Goal: Find contact information: Find contact information

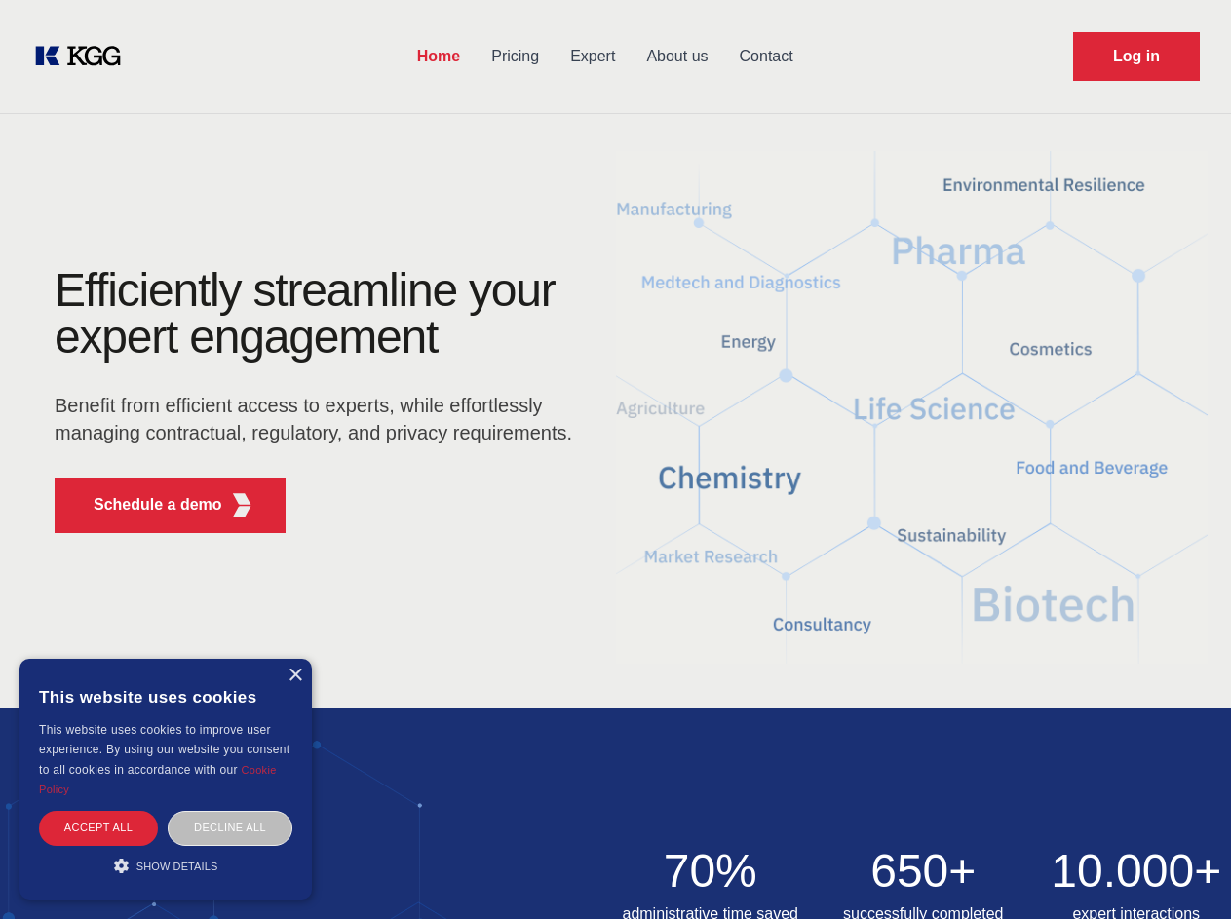
click at [615, 459] on div "Efficiently streamline your expert engagement Benefit from efficient access to …" at bounding box center [319, 408] width 593 height 282
click at [146, 505] on p "Schedule a demo" at bounding box center [158, 504] width 129 height 23
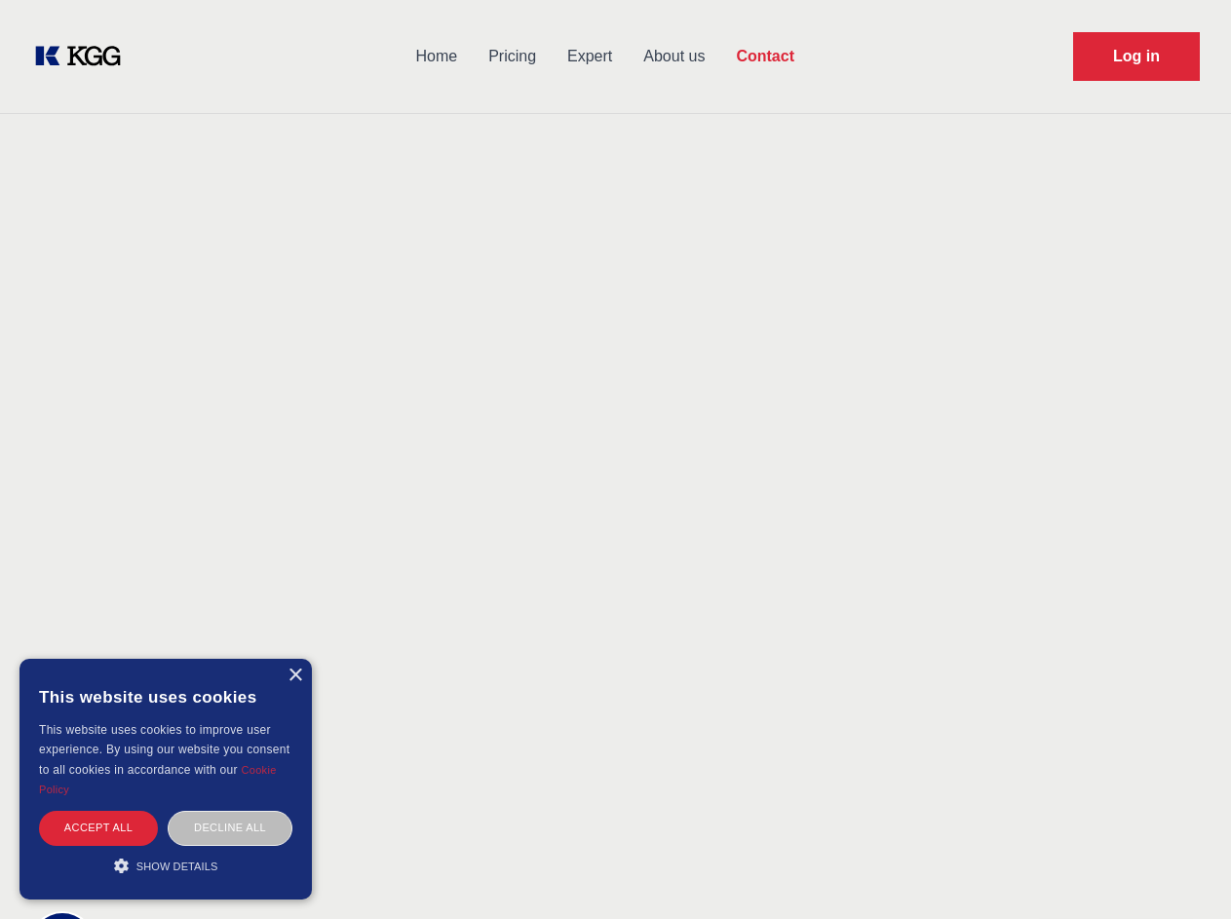
click at [294, 676] on div "× This website uses cookies This website uses cookies to improve user experienc…" at bounding box center [165, 779] width 292 height 241
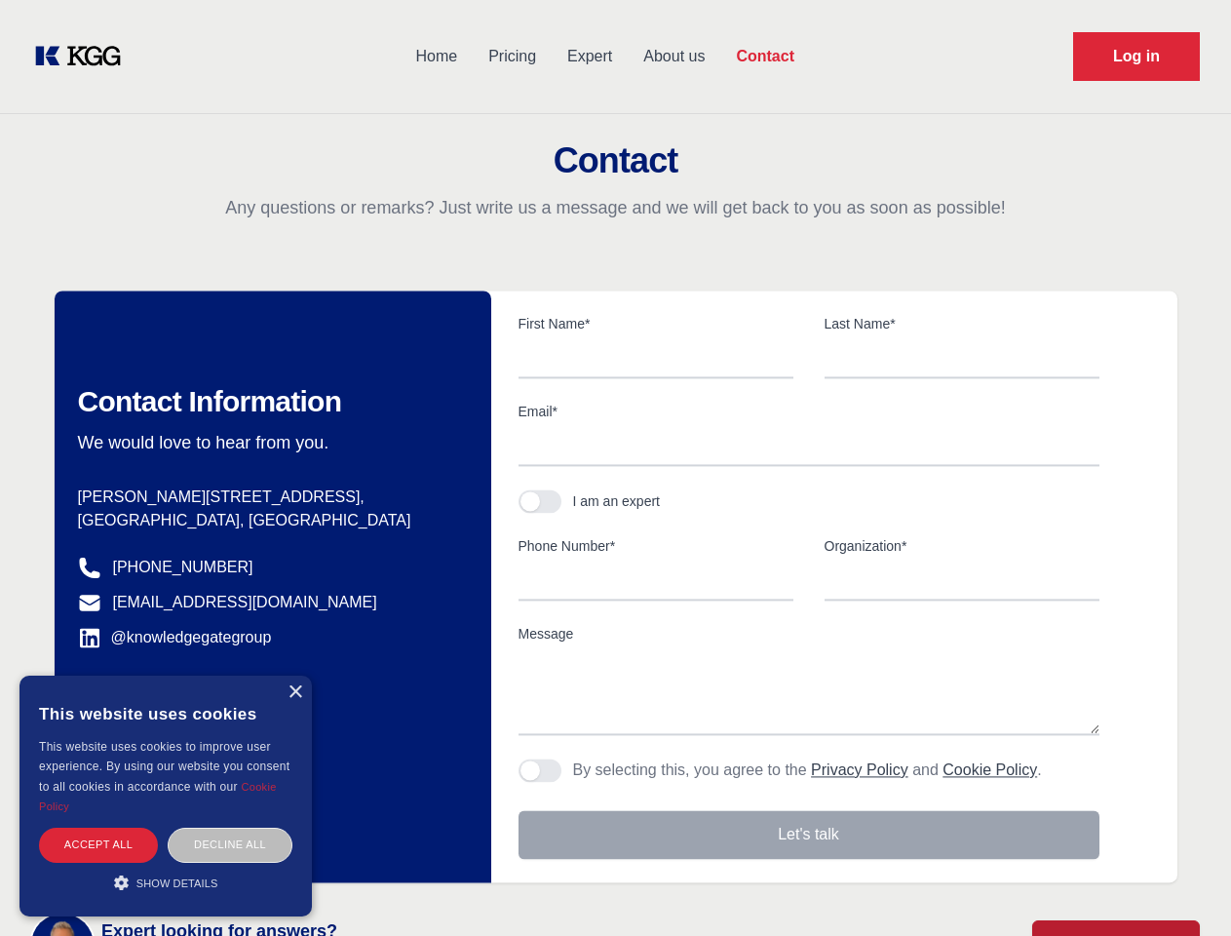
click at [98, 828] on div "Accept all" at bounding box center [98, 845] width 119 height 34
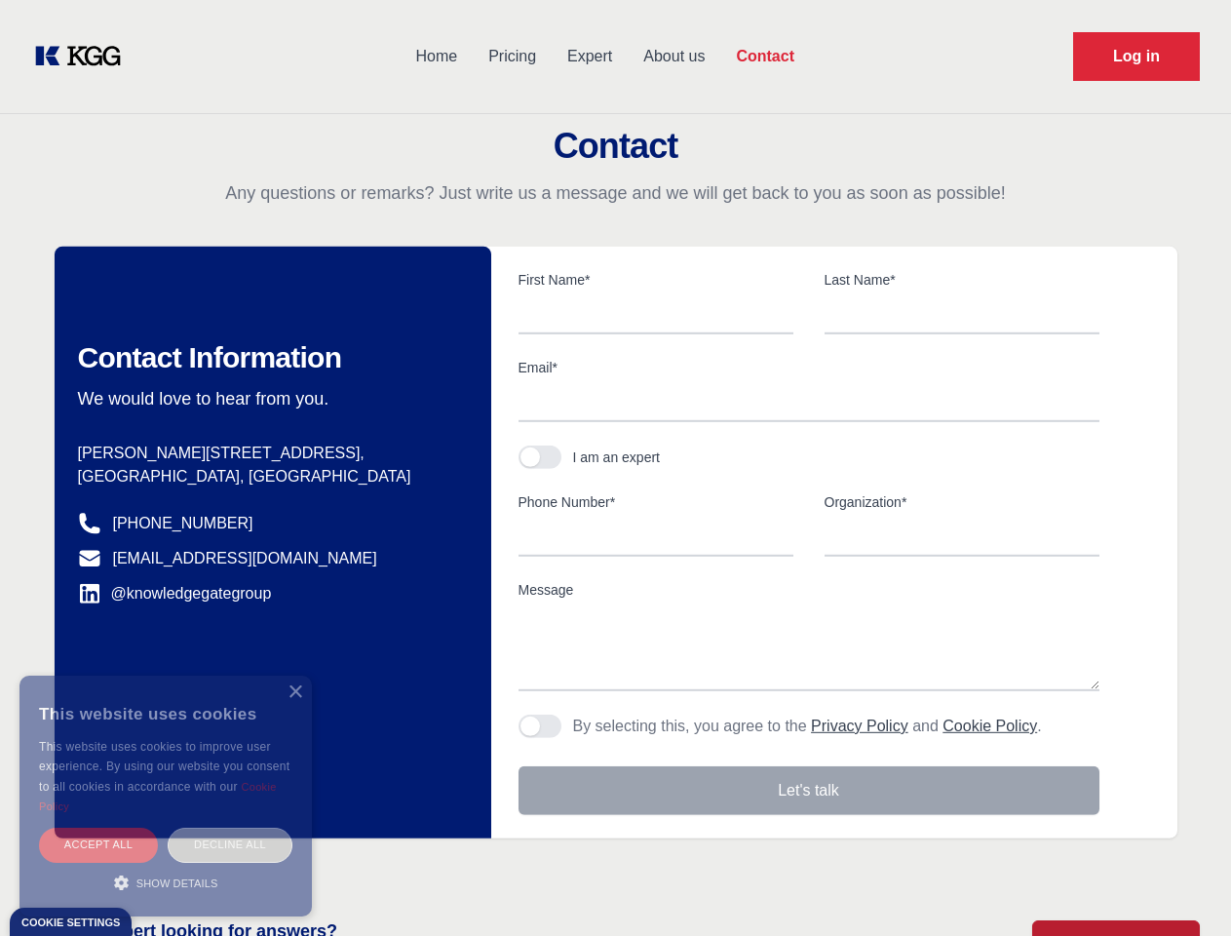
click at [230, 828] on div "Decline all" at bounding box center [230, 845] width 125 height 34
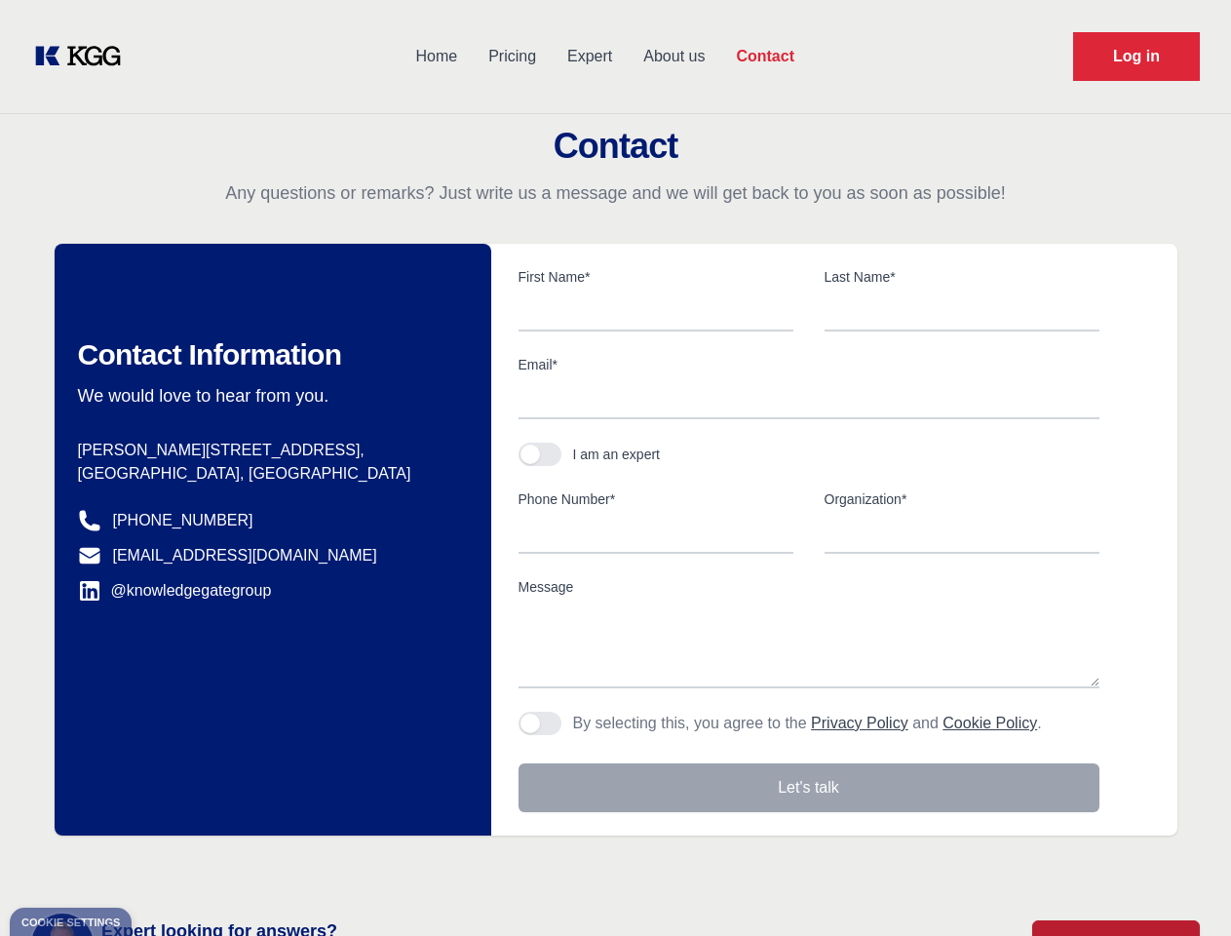
click at [166, 866] on main "Contact Any questions or remarks? Just write us a message and we will get back …" at bounding box center [615, 507] width 1231 height 1015
